Goal: Task Accomplishment & Management: Complete application form

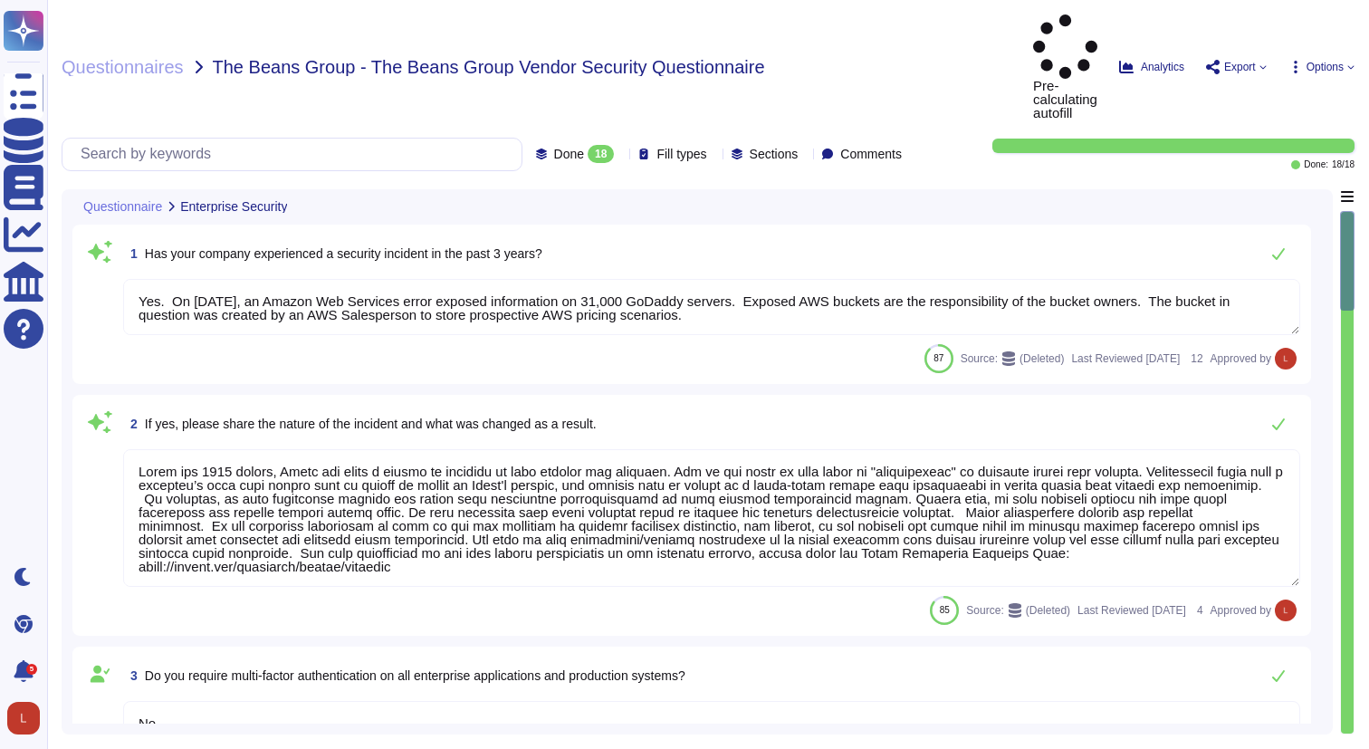
type textarea "Yes. On August 10, 2018, an Amazon Web Services error exposed information on 31…"
type textarea "Since the 2013 breach, Adobe has taken a number of measures to help improve our…"
type textarea "No"
type textarea "A privacy assessment is an integral part of the vendor onboarding process. If a…"
type textarea "Monthly"
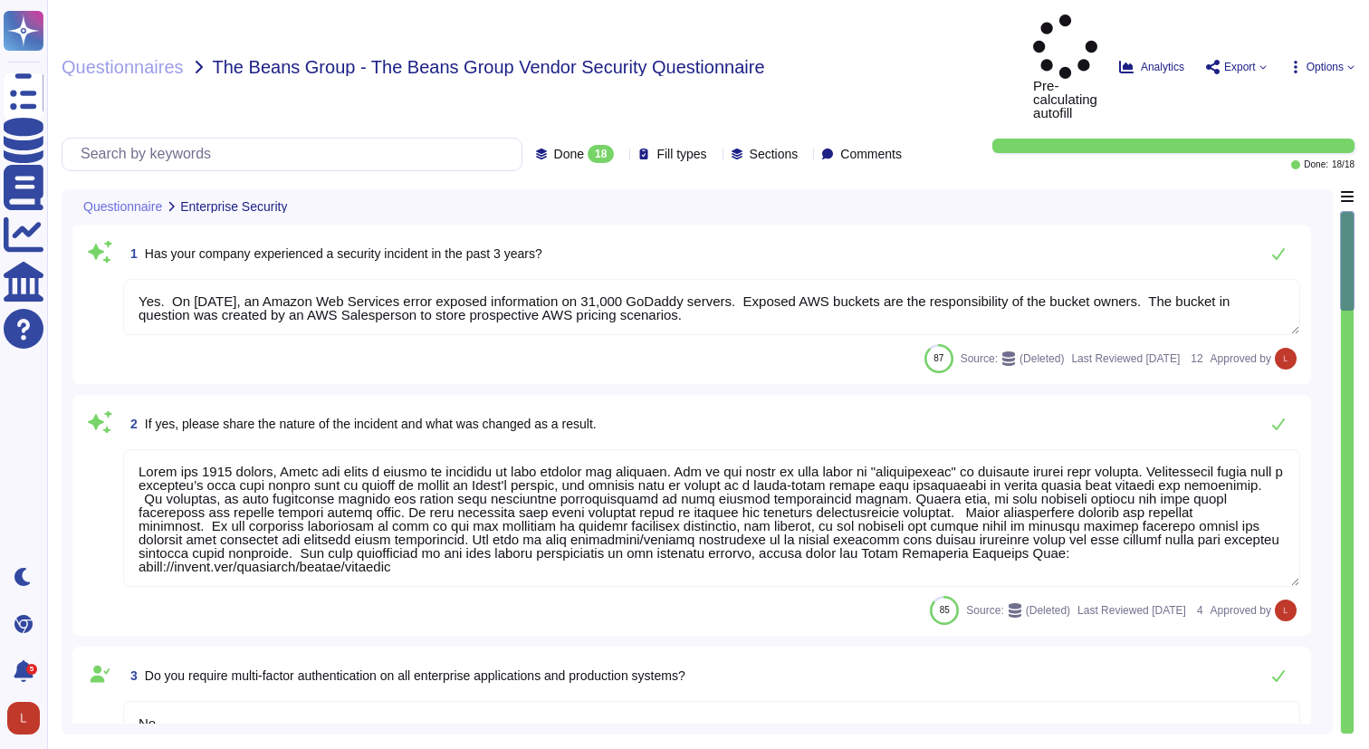
type textarea "Adobe cannot send our vendor contact information to customers. Customers must r…"
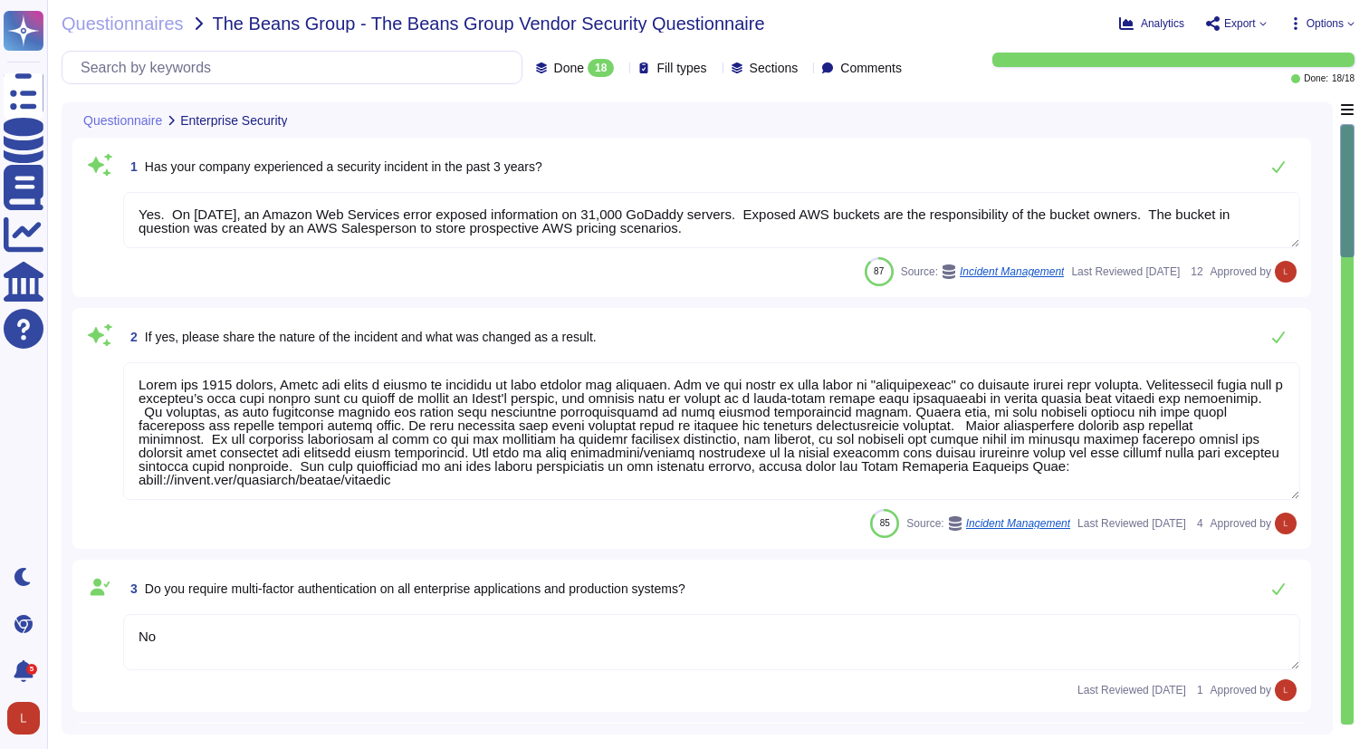
click at [1294, 239] on textarea "Yes. On August 10, 2018, an Amazon Web Services error exposed information on 31…" at bounding box center [711, 220] width 1177 height 56
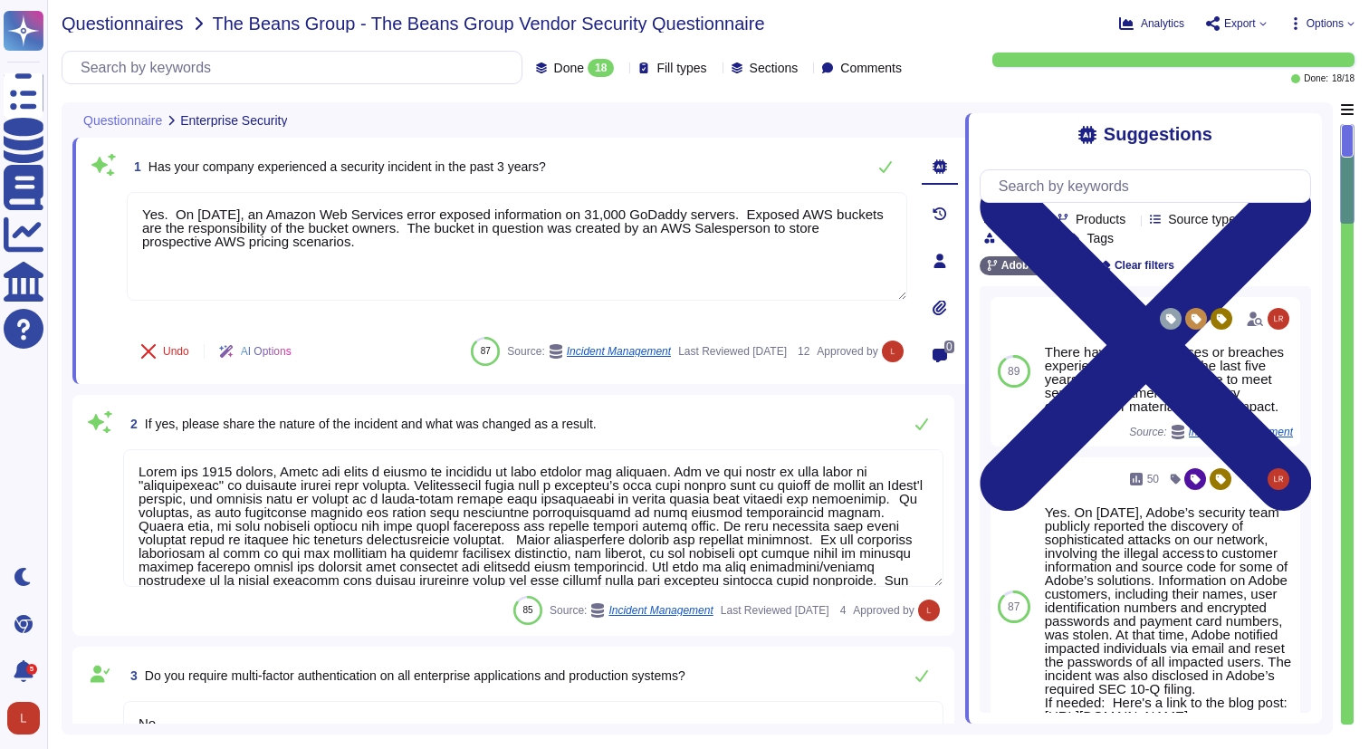
click at [133, 26] on span "Questionnaires" at bounding box center [123, 23] width 122 height 18
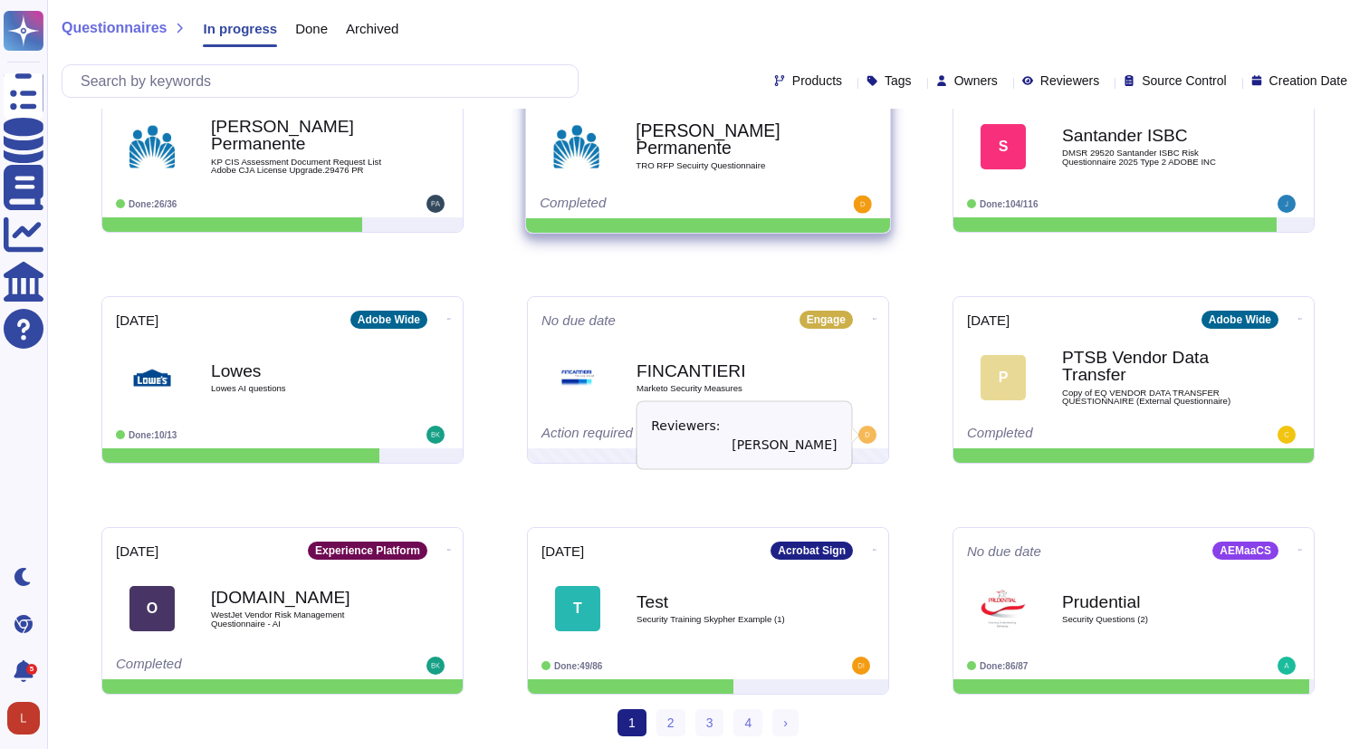
scroll to position [291, 0]
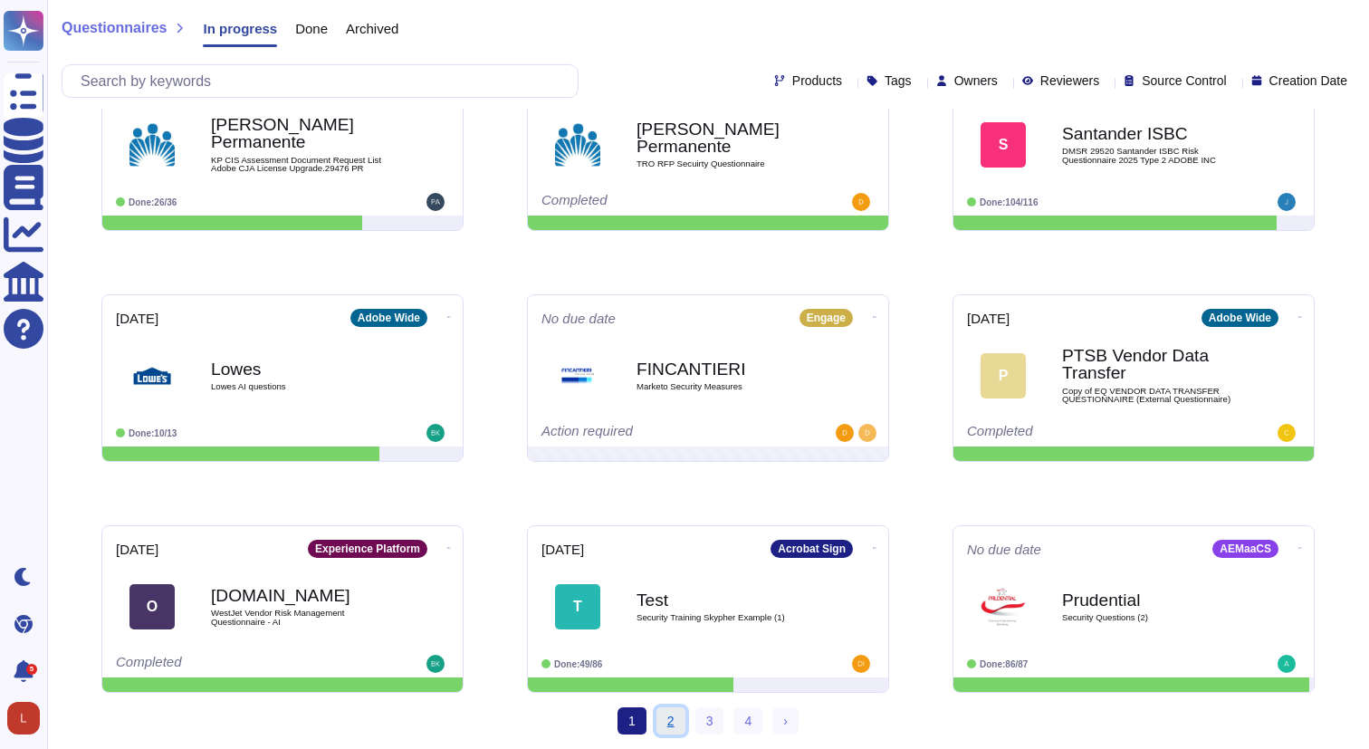
click at [673, 716] on link "2" at bounding box center [671, 720] width 29 height 27
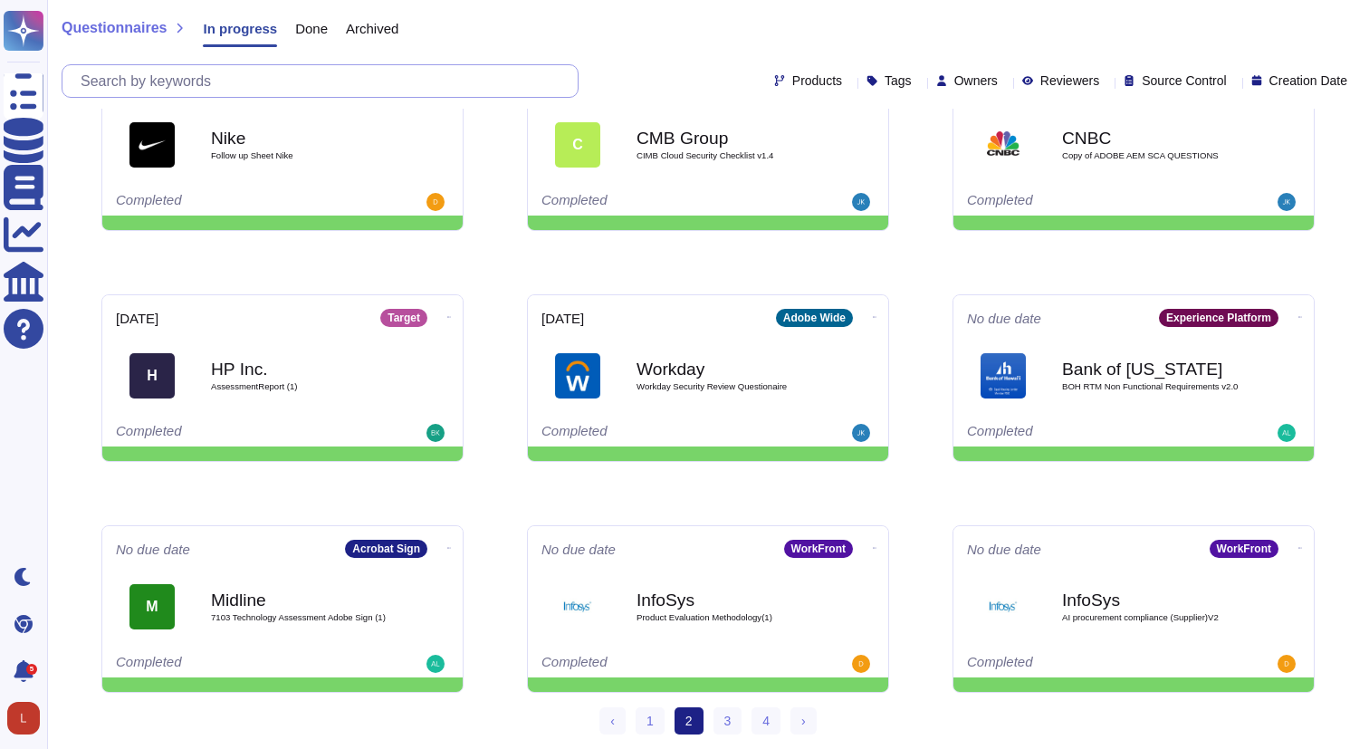
click at [319, 81] on input "text" at bounding box center [325, 81] width 506 height 32
click at [181, 79] on input "text" at bounding box center [325, 81] width 506 height 32
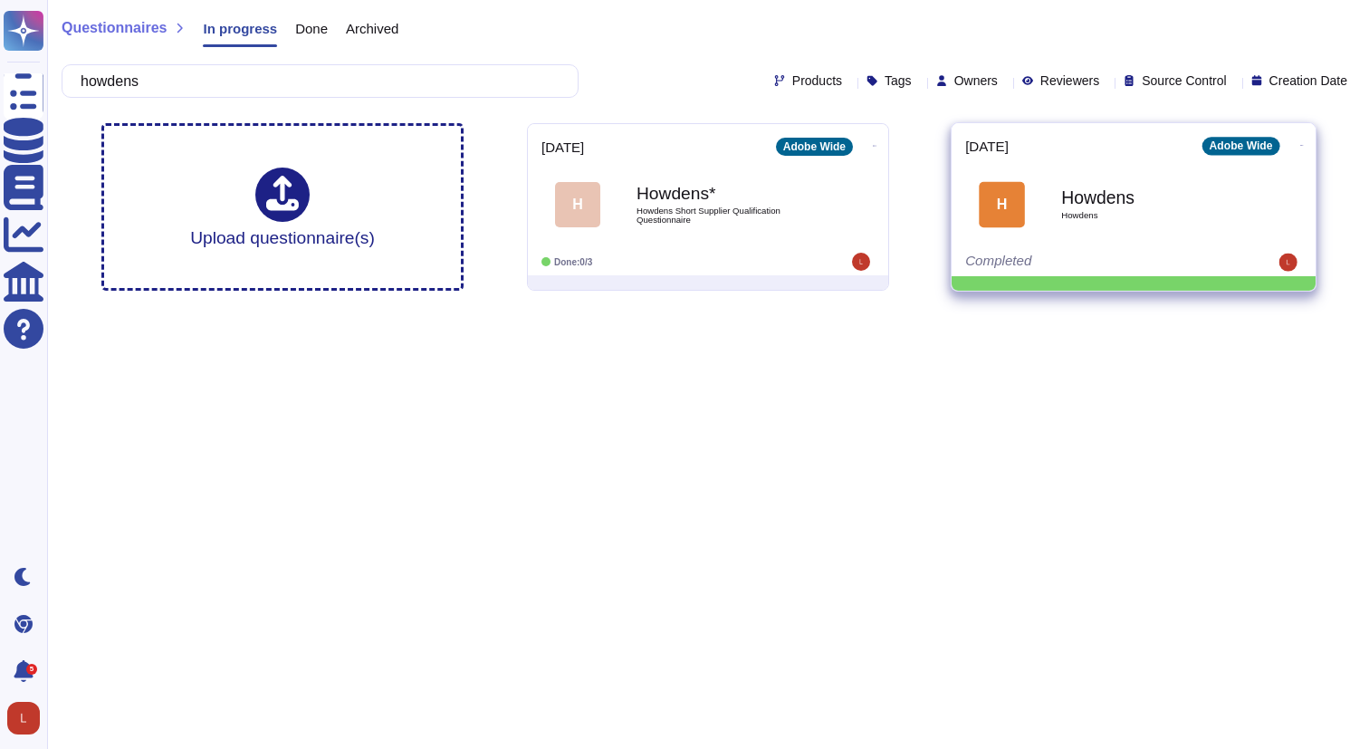
type input "howdens"
click at [1106, 218] on span "Howdens" at bounding box center [1152, 215] width 183 height 9
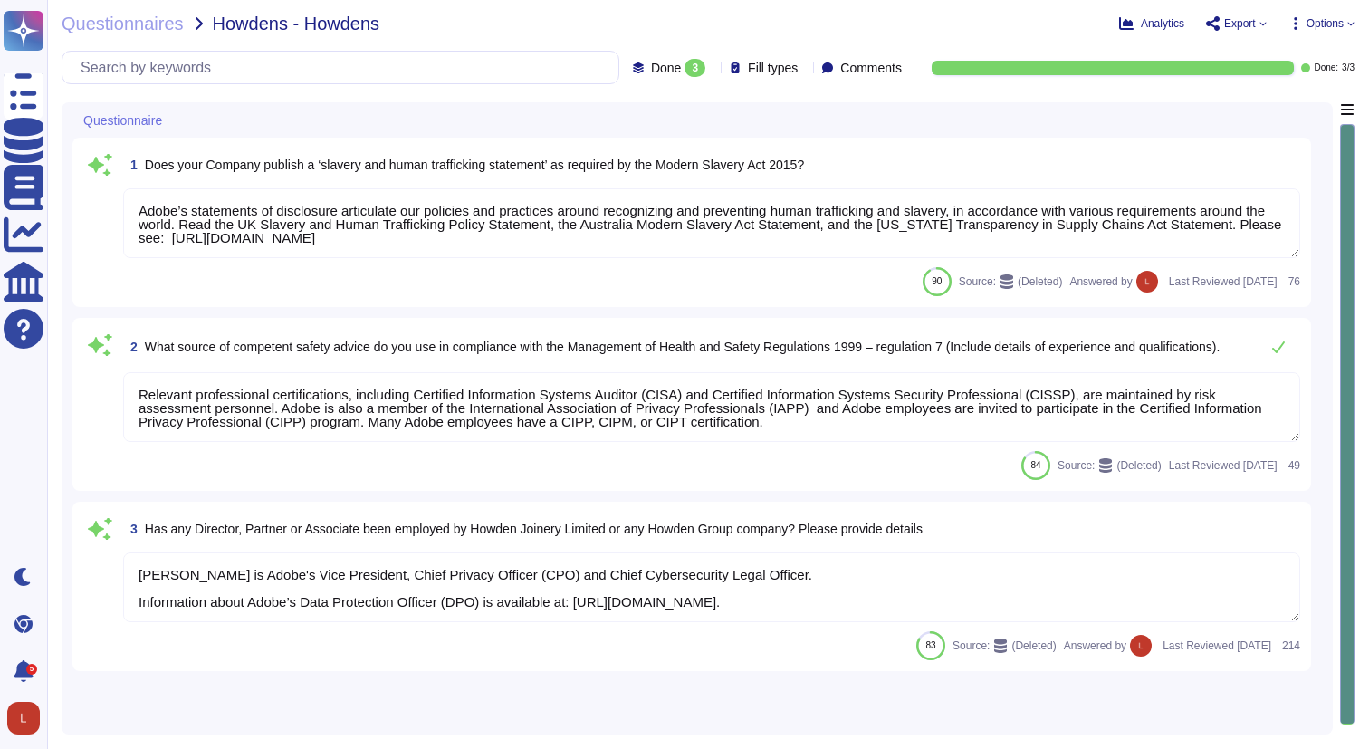
type textarea "Adobe’s statements of disclosure articulate our policies and practices around r…"
type textarea "Relevant professional certifications, including Certified Information Systems A…"
type textarea "Nubiaa Shabaka is Adobe's Vice President, Chief Privacy Officer (CPO) and Chief…"
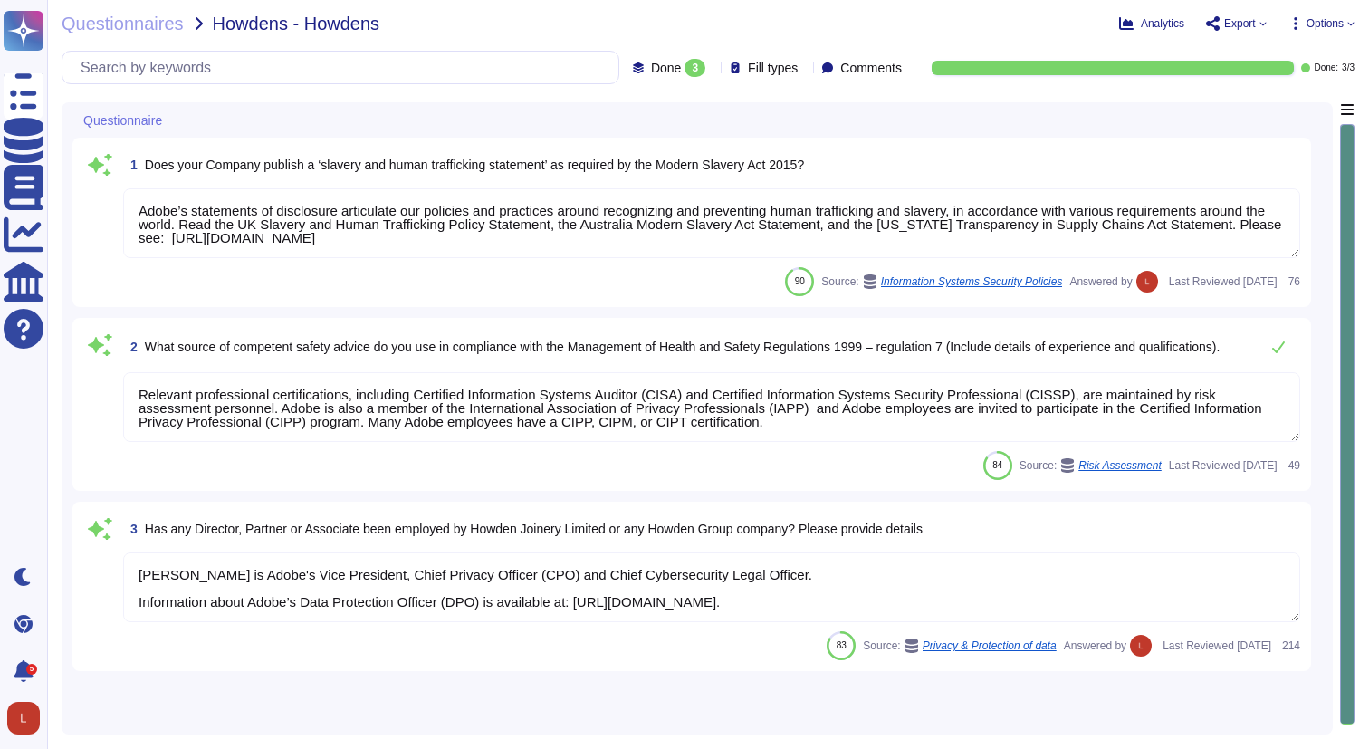
click at [1294, 254] on textarea "Adobe’s statements of disclosure articulate our policies and practices around r…" at bounding box center [711, 223] width 1177 height 70
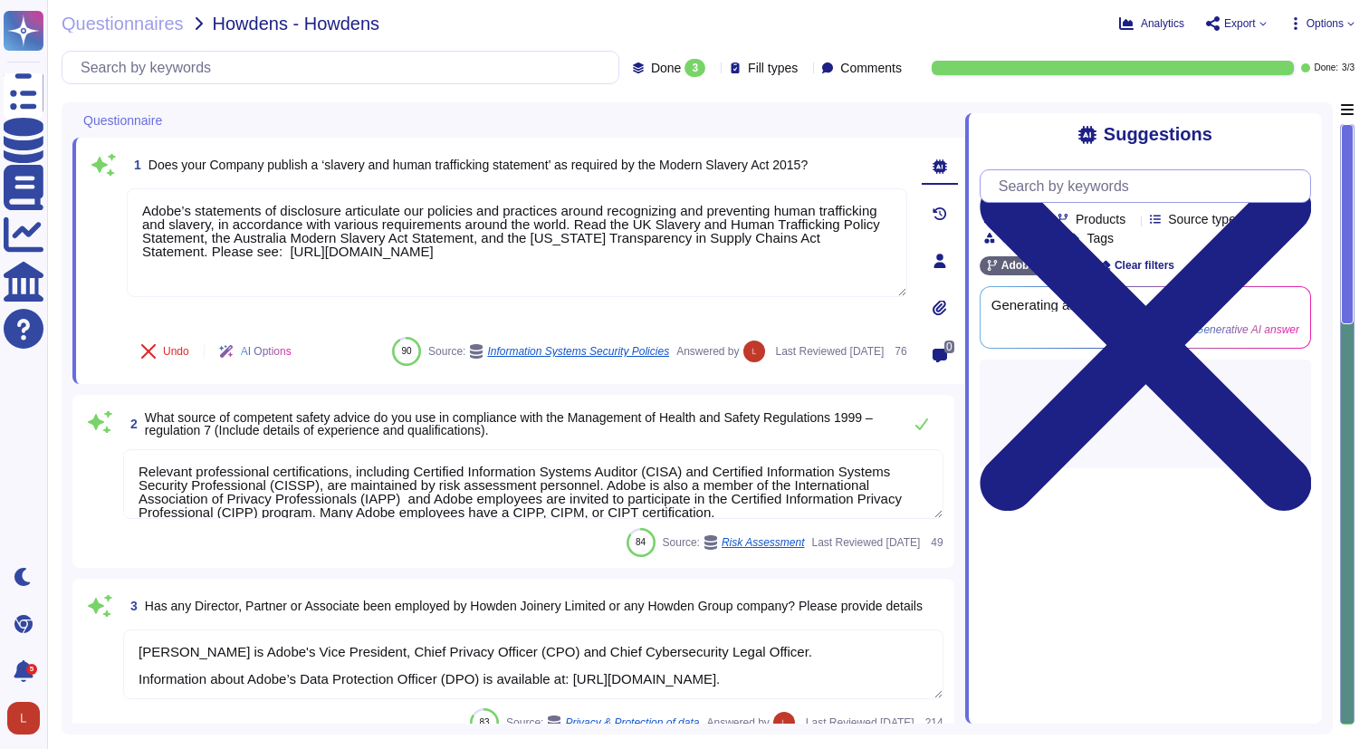
click at [1186, 185] on input "text" at bounding box center [1150, 186] width 321 height 32
click at [142, 65] on input "text" at bounding box center [345, 68] width 547 height 32
paste input "Please provide details of commercial insurances held (Employers, Public Liabili…"
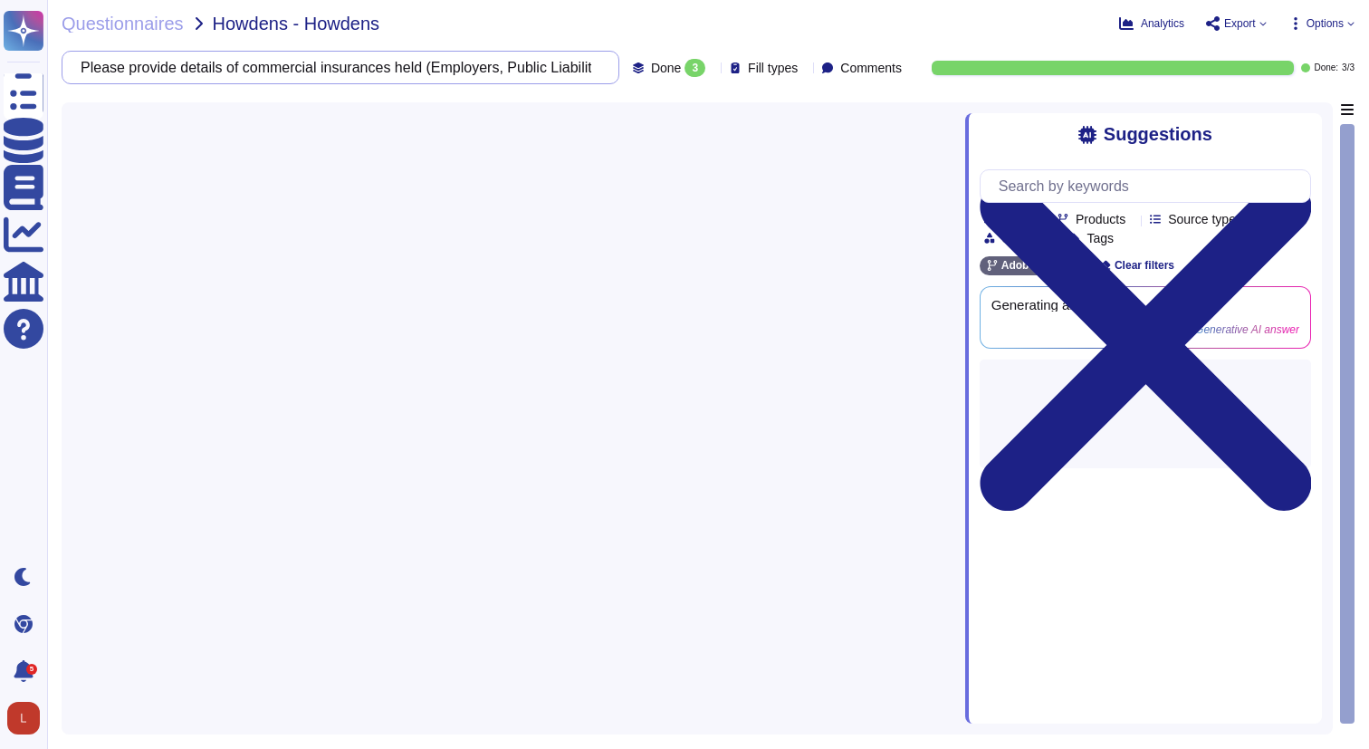
scroll to position [0, 2173]
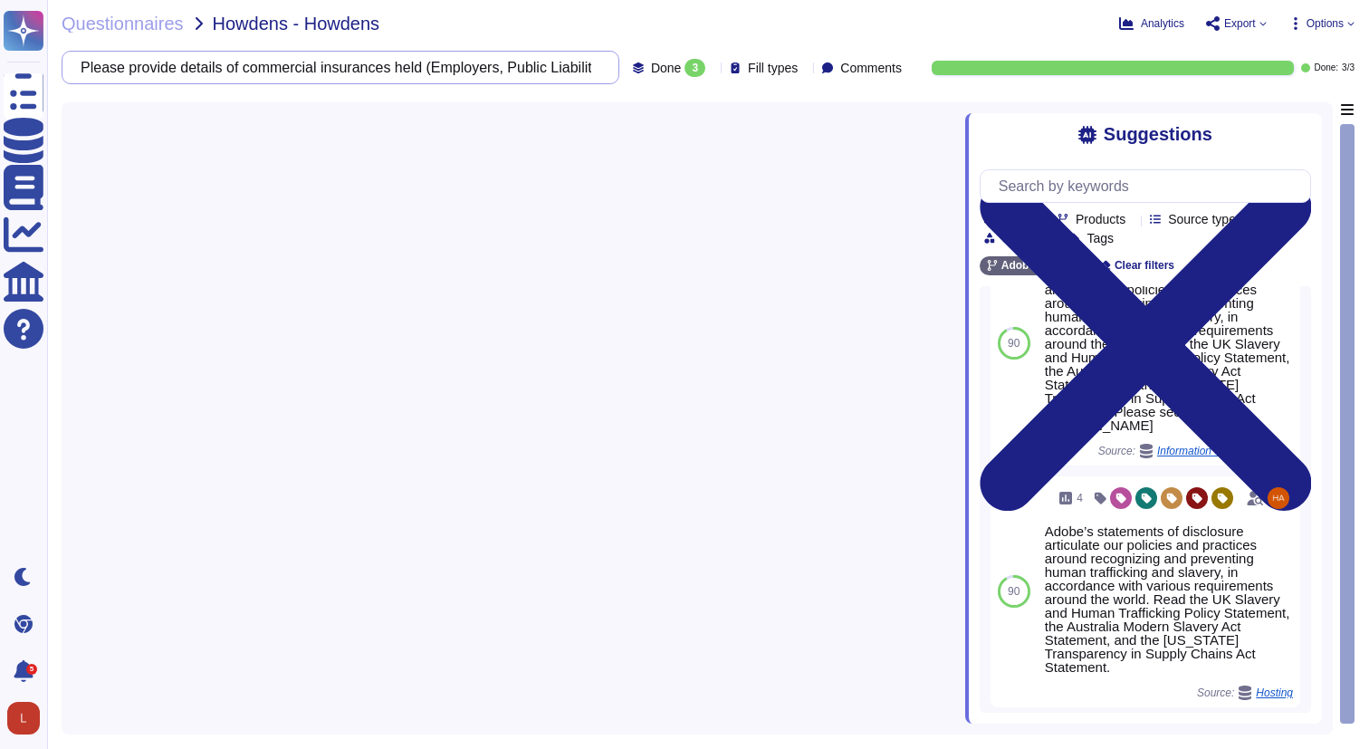
click at [98, 67] on input "Please provide details of commercial insurances held (Employers, Public Liabili…" at bounding box center [336, 68] width 529 height 32
drag, startPoint x: 96, startPoint y: 66, endPoint x: 894, endPoint y: 82, distance: 798.0
click at [894, 82] on div "Please provide details of commercial insurances held (Employers, Public Liabili…" at bounding box center [486, 68] width 848 height 34
paste input "Do you hold Liability Insurance Certificate of Goods in Transit? If yes, you wi…"
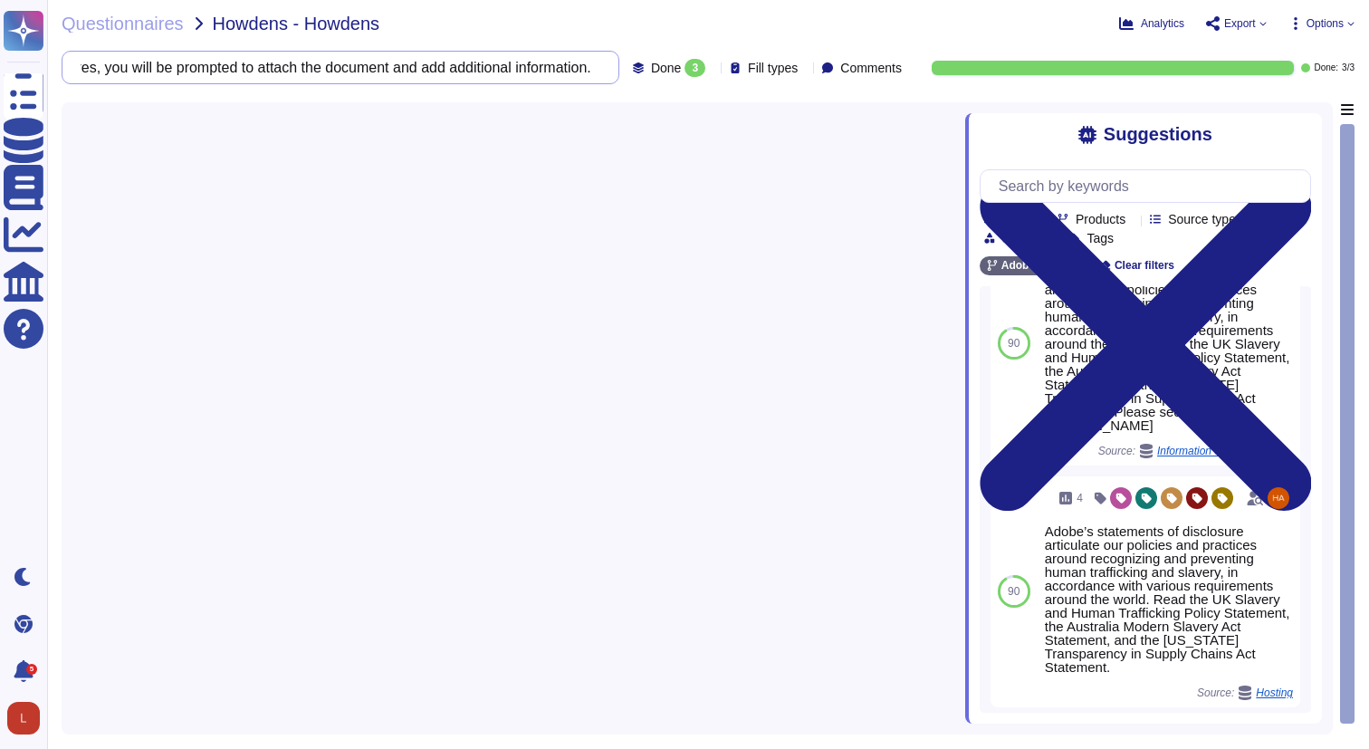
click at [560, 69] on input "Do you hold Liability Insurance Certificate of Goods in Transit? If yes, you wi…" at bounding box center [336, 68] width 529 height 32
click at [229, 63] on input "Do you hold Liability Insurance Certificate of Goods in Transit? If yes, you wi…" at bounding box center [336, 68] width 529 height 32
drag, startPoint x: 206, startPoint y: 63, endPoint x: 582, endPoint y: 72, distance: 376.0
click at [582, 72] on div "Do you hold Liability Insurance Certificate of Goods in Transit? If yes, you wi…" at bounding box center [486, 68] width 848 height 34
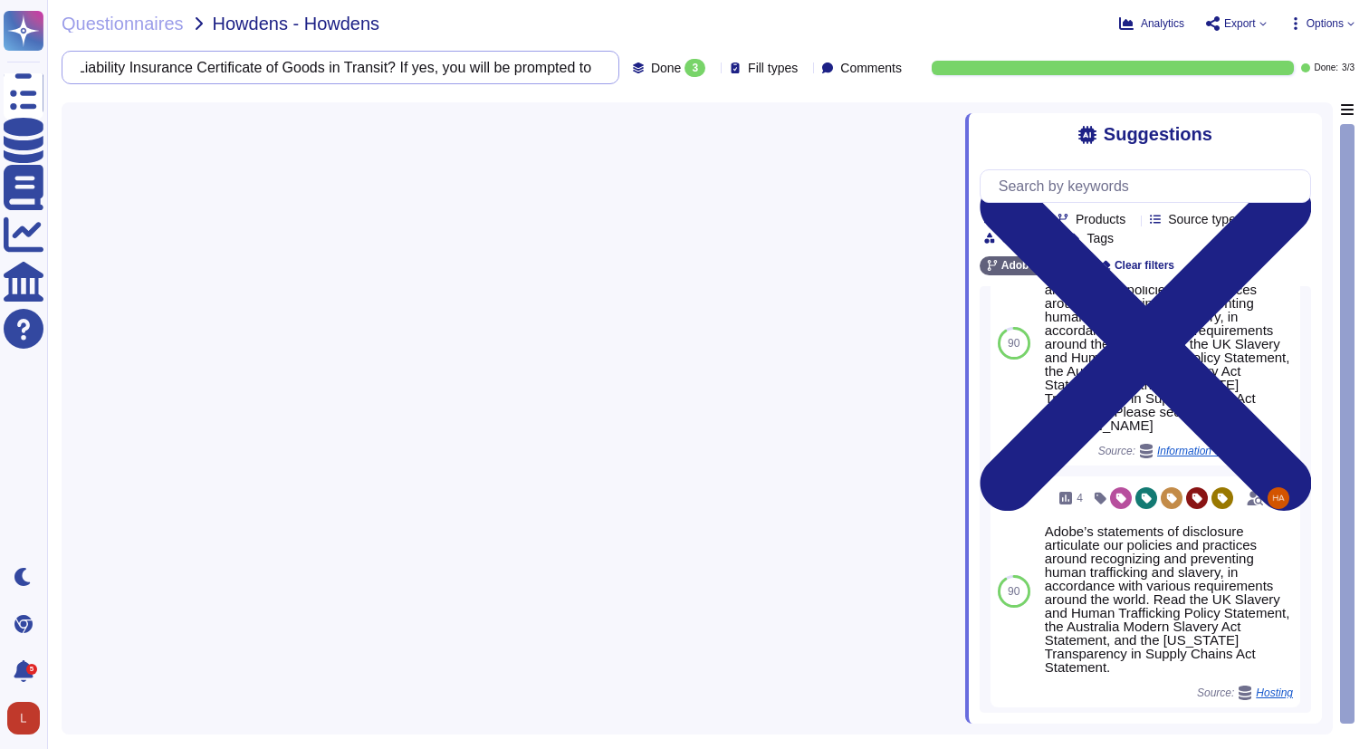
drag, startPoint x: 351, startPoint y: 69, endPoint x: 554, endPoint y: 72, distance: 202.9
click at [554, 72] on input "Do you hold Liability Insurance Certificate of Goods in Transit? If yes, you wi…" at bounding box center [336, 68] width 529 height 32
type input "Do you hold Liability Insurance Certificate of Goods in Transit?"
click at [527, 72] on input "Do you hold Liability Insurance Certificate of Goods in Transit?" at bounding box center [336, 68] width 529 height 32
click at [1077, 181] on input "text" at bounding box center [1150, 186] width 321 height 32
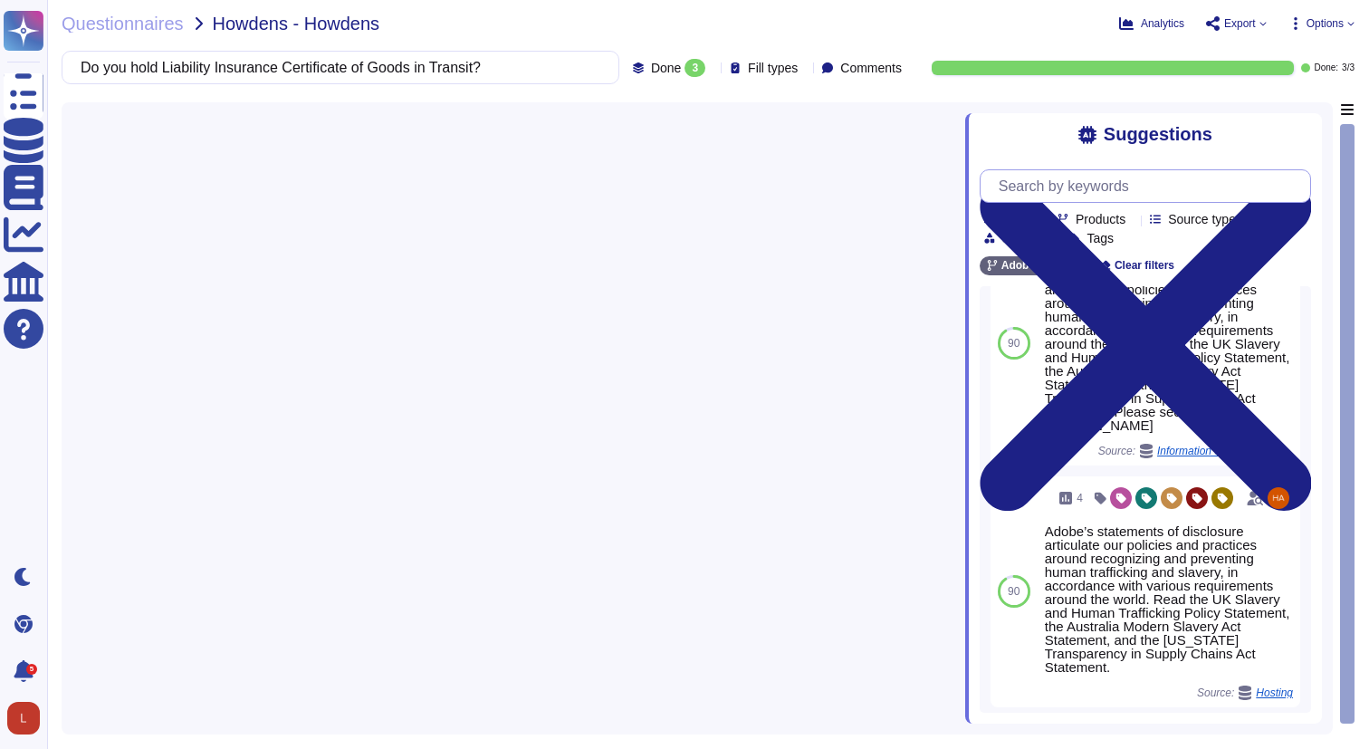
paste input "Do you hold Liability Insurance Certificate of Goods in Transit? If yes, you wi…"
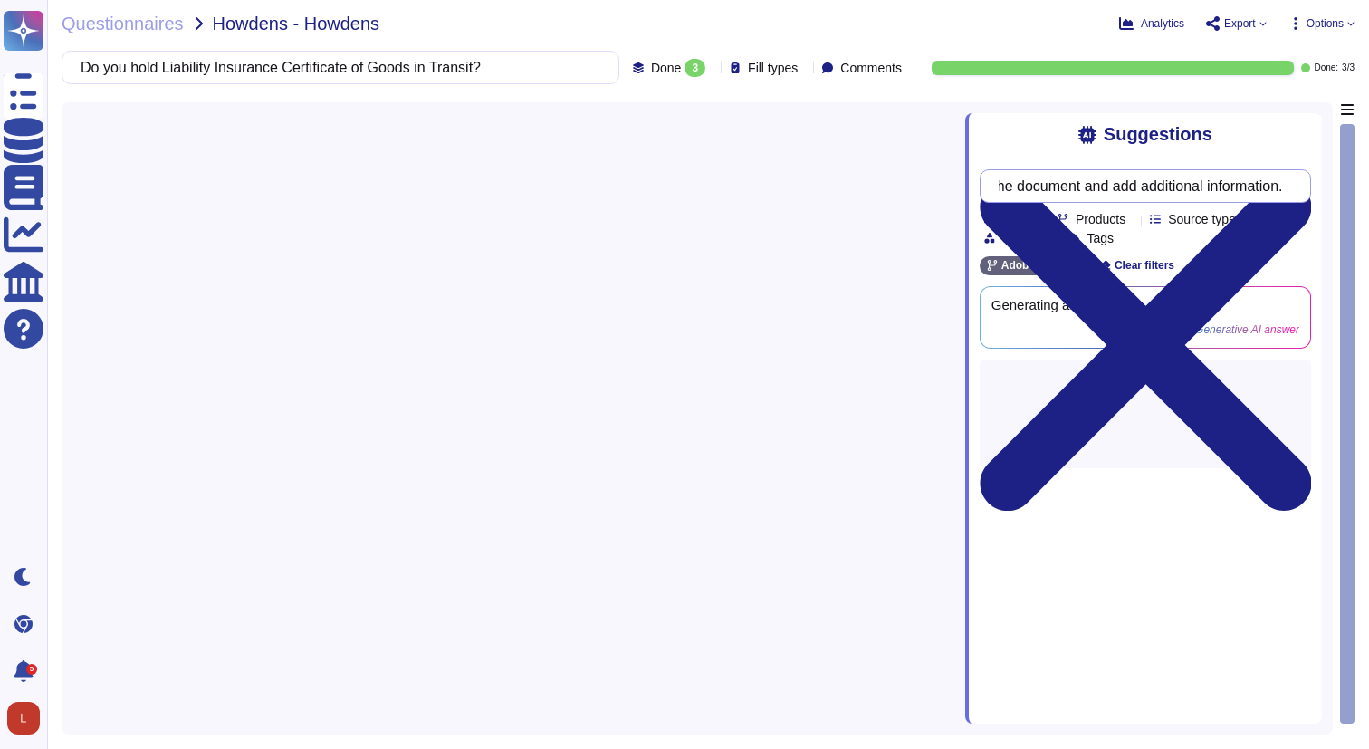
drag, startPoint x: 1019, startPoint y: 190, endPoint x: 1361, endPoint y: 190, distance: 342.3
click at [1361, 190] on div "Questionnaires Howdens - Howdens Analytics Export Options Do you hold Liability…" at bounding box center [708, 374] width 1322 height 749
click at [1343, 178] on div "Suggestions Do you hold Liability Insurance Certificate of Goods in Transit? If…" at bounding box center [708, 418] width 1293 height 632
drag, startPoint x: 1099, startPoint y: 188, endPoint x: 1297, endPoint y: 191, distance: 197.5
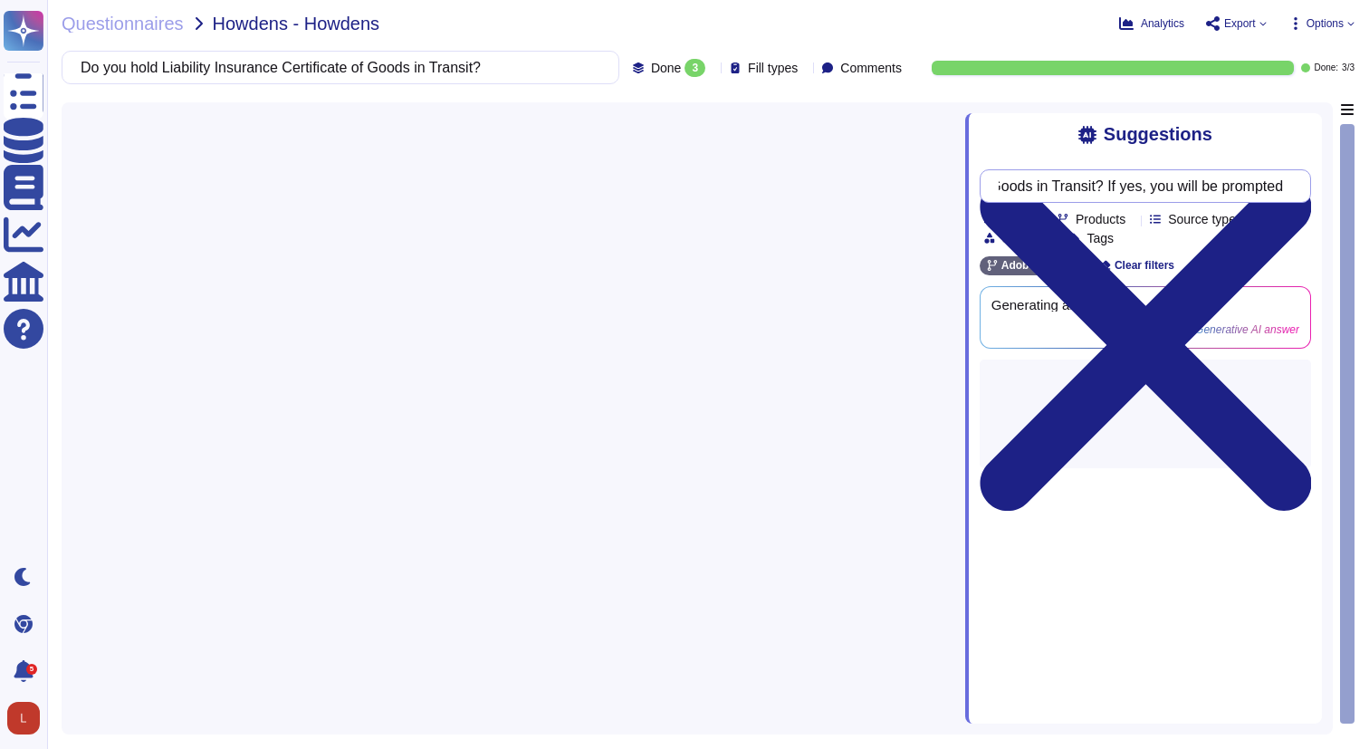
click at [1297, 191] on div "Do you hold Liability Insurance Certificate of Goods in Transit? If yes, you wi…" at bounding box center [1145, 186] width 331 height 34
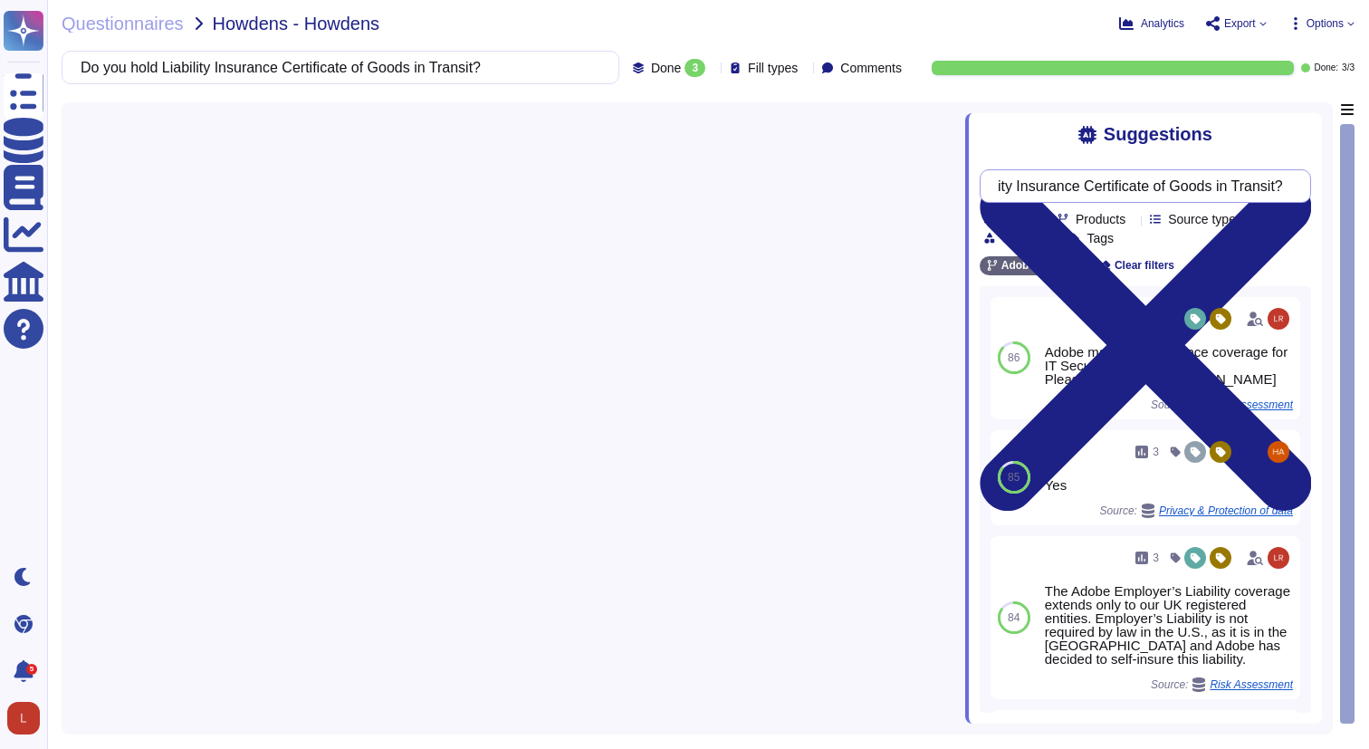
type input "Do you hold Liability Insurance Certificate of Goods in Transit?"
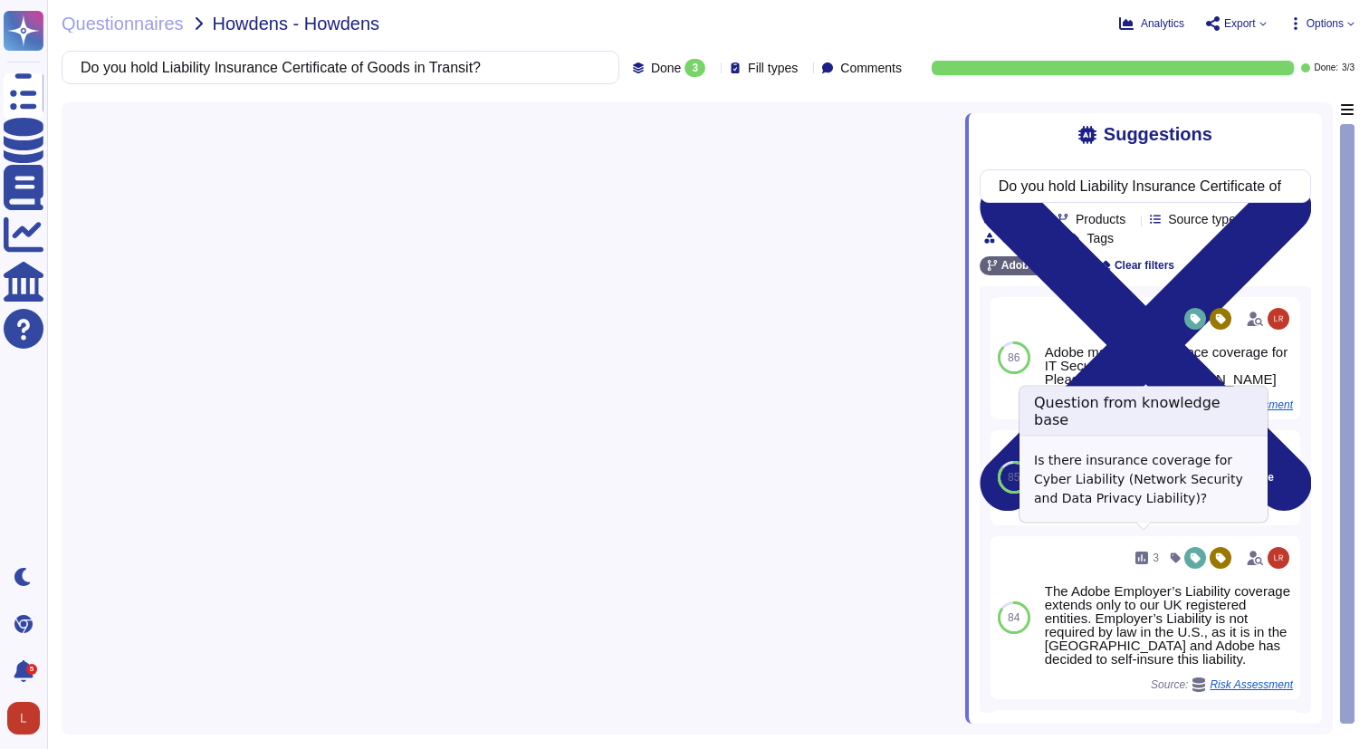
click at [1210, 516] on span "Privacy & Protection of data" at bounding box center [1154, 510] width 134 height 11
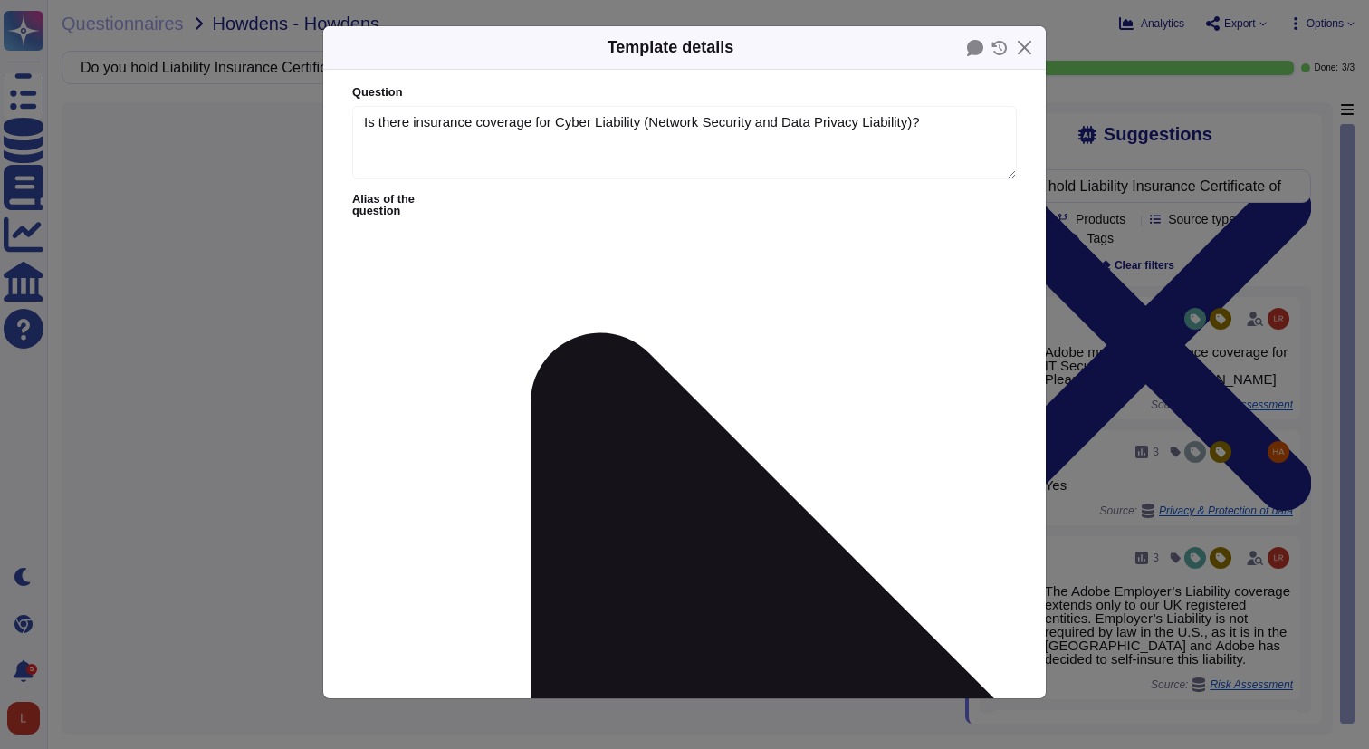
type textarea "Is there insurance coverage for Cyber Liability (Network Security and Data Priv…"
click at [1027, 47] on button "Close" at bounding box center [1025, 48] width 28 height 28
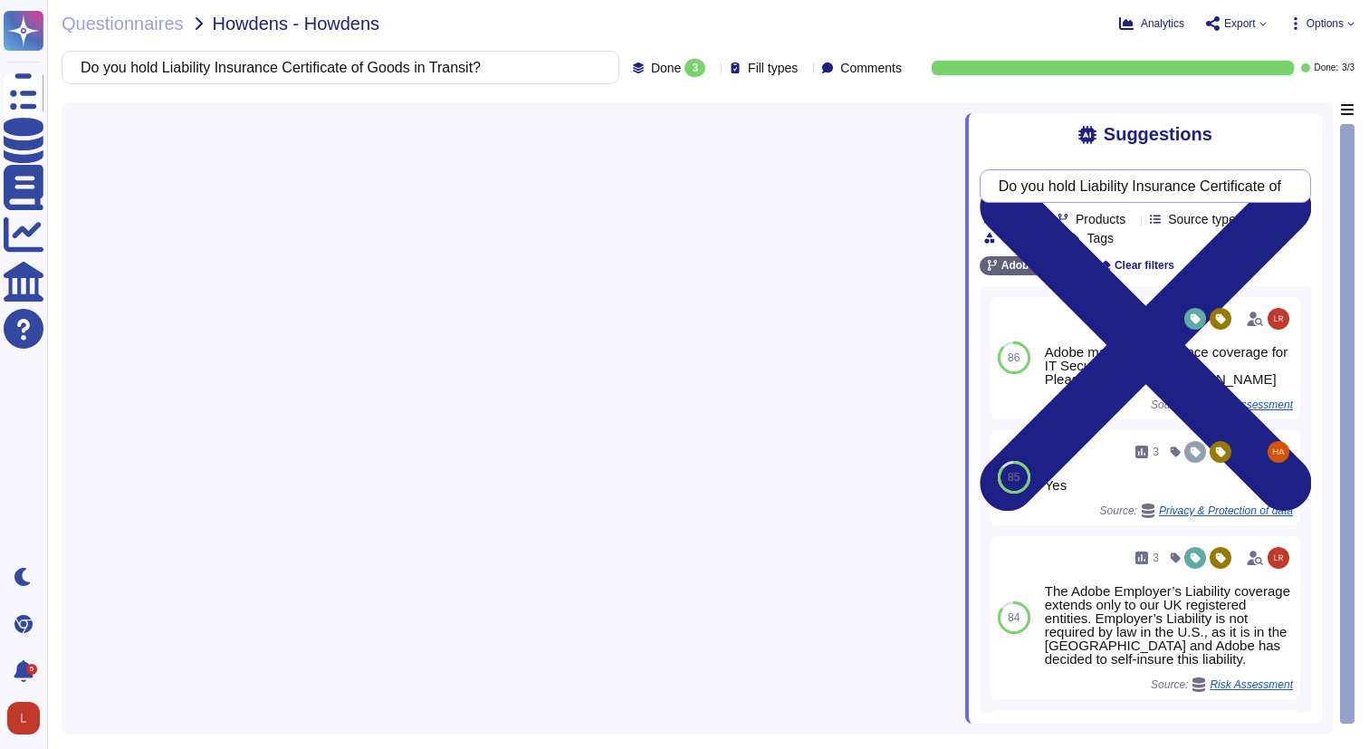
click at [1022, 191] on input "Do you hold Liability Insurance Certificate of Goods in Transit?" at bounding box center [1141, 186] width 302 height 32
drag, startPoint x: 1019, startPoint y: 188, endPoint x: 1401, endPoint y: 179, distance: 382.3
click at [1368, 179] on html "Questionnaires Knowledge Base Documents Analytics CAIQ / SIG Help Center Dark m…" at bounding box center [684, 374] width 1369 height 749
paste input "Public Liability?"
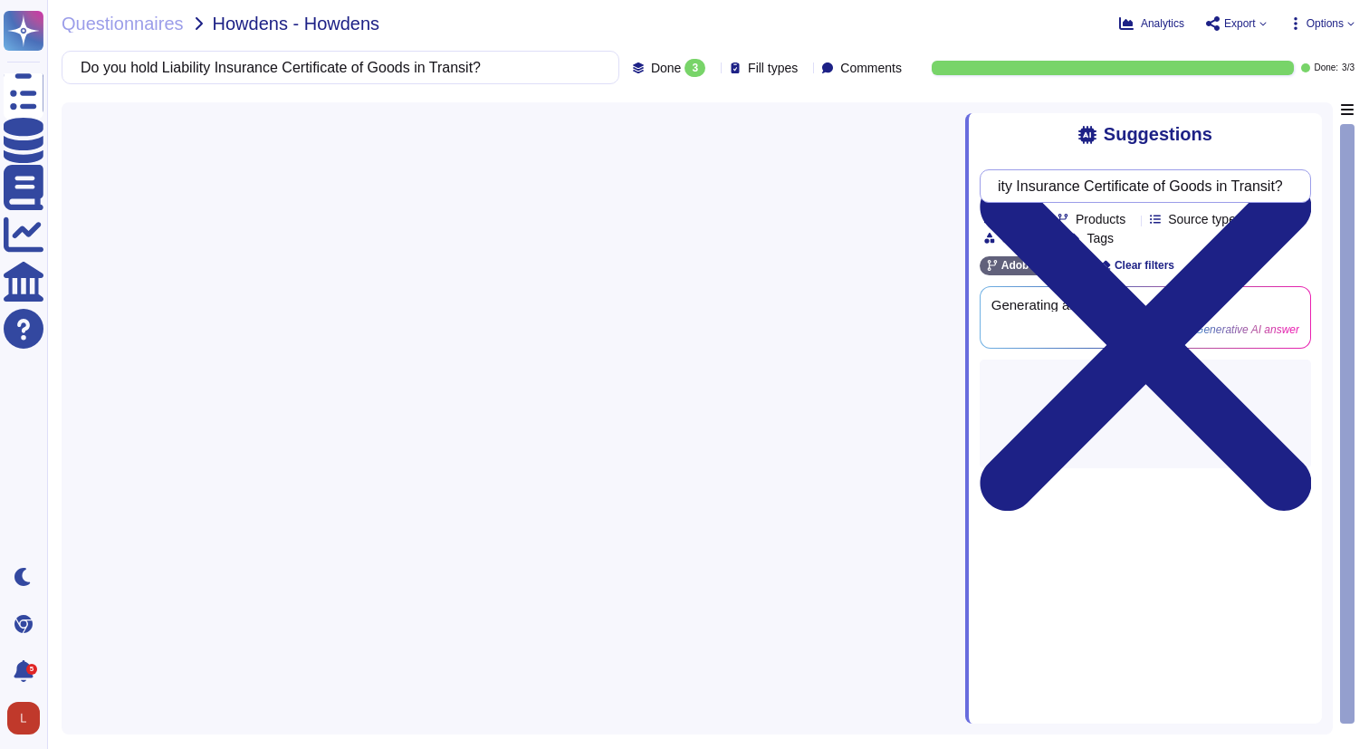
scroll to position [0, 127]
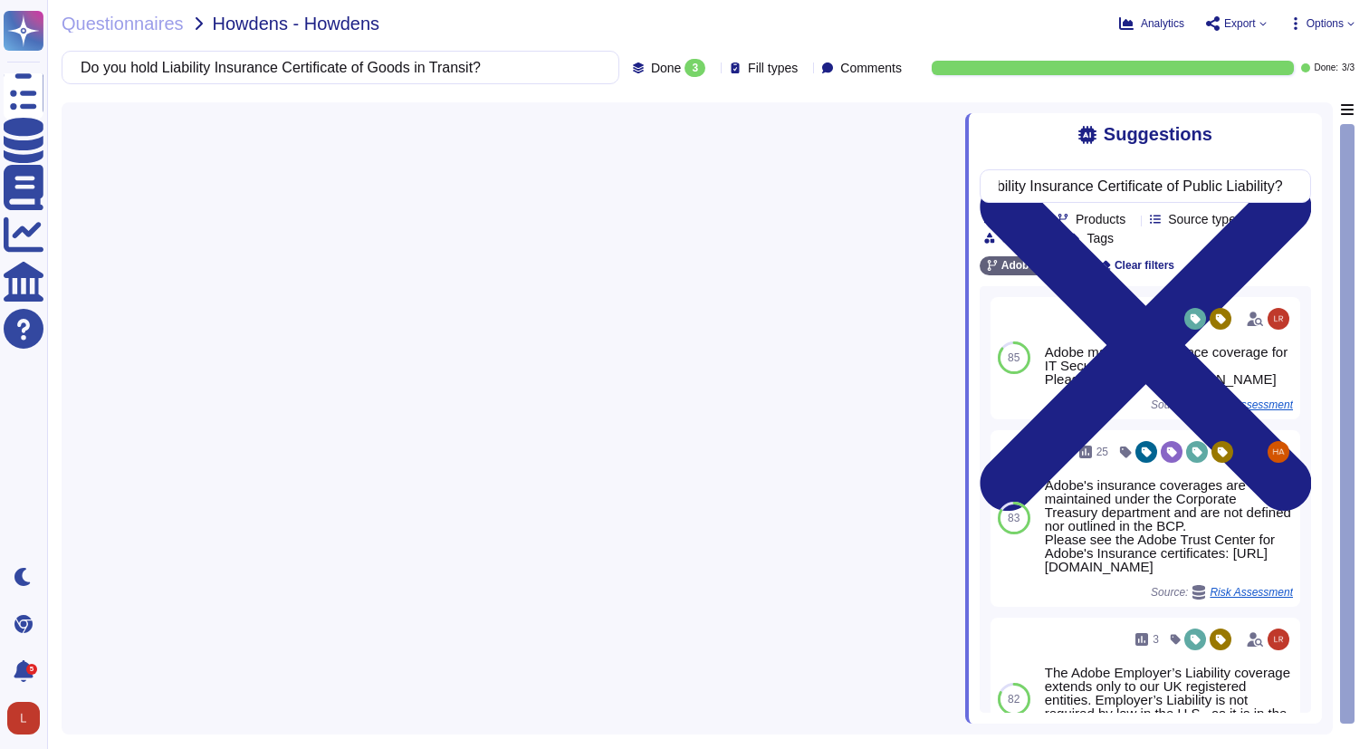
type input "Do you hold Liability Insurance Certificate of Public Liability?"
